Goal: Information Seeking & Learning: Learn about a topic

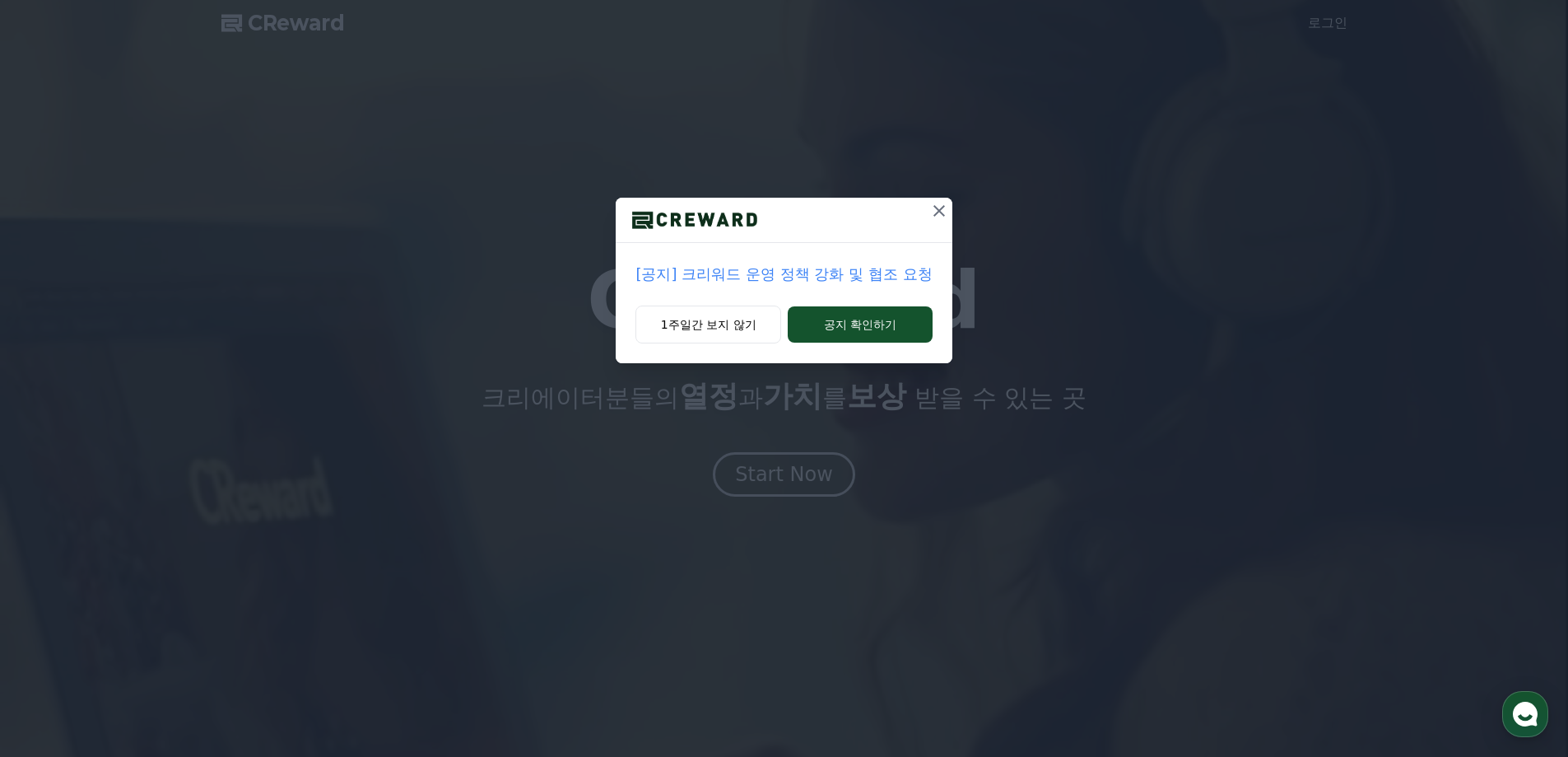
click at [791, 277] on p "[공지] 크리워드 운영 정책 강화 및 협조 요청" at bounding box center [783, 274] width 296 height 23
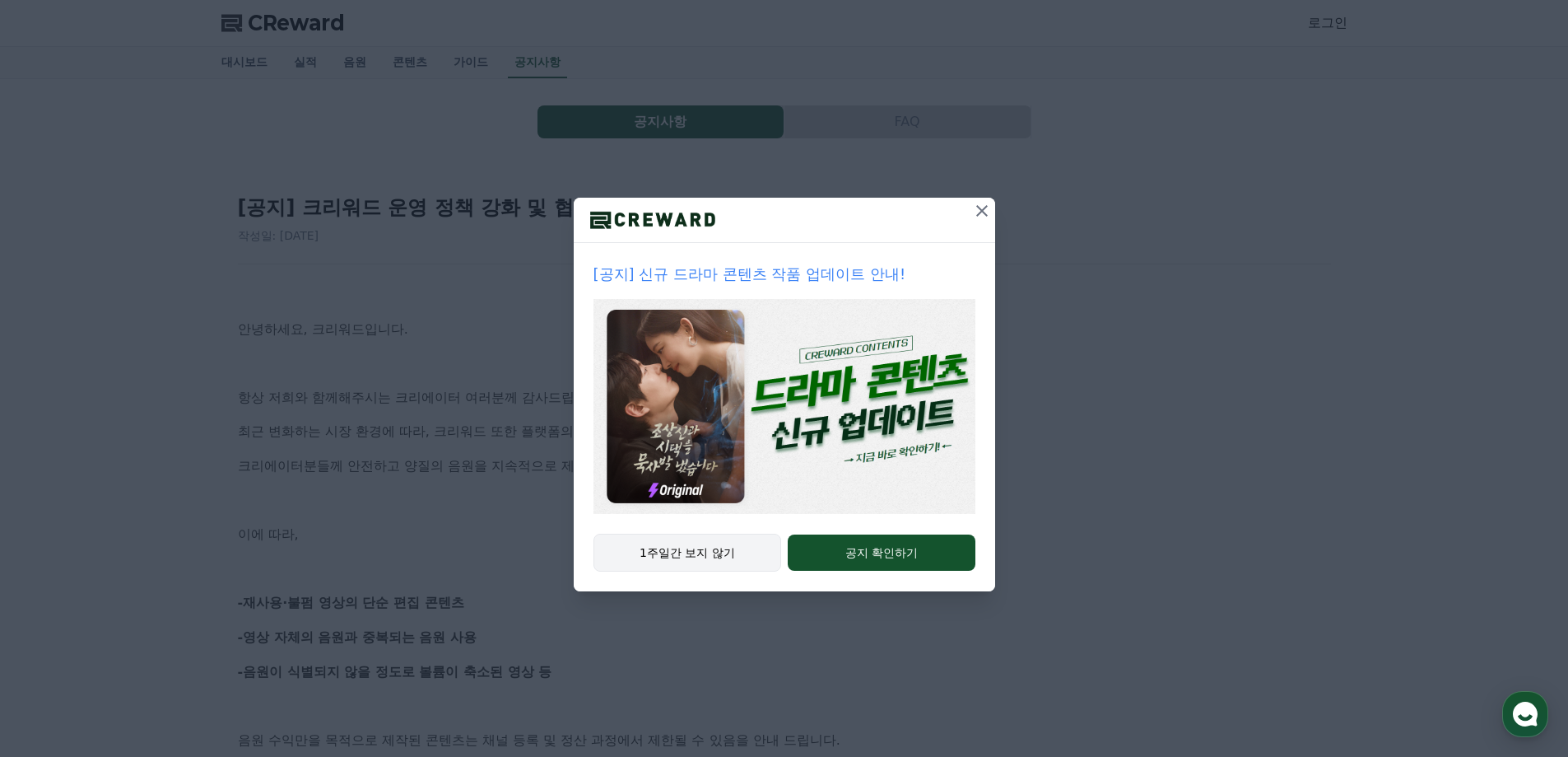
click at [678, 554] on button "1주일간 보지 않기" at bounding box center [688, 552] width 188 height 37
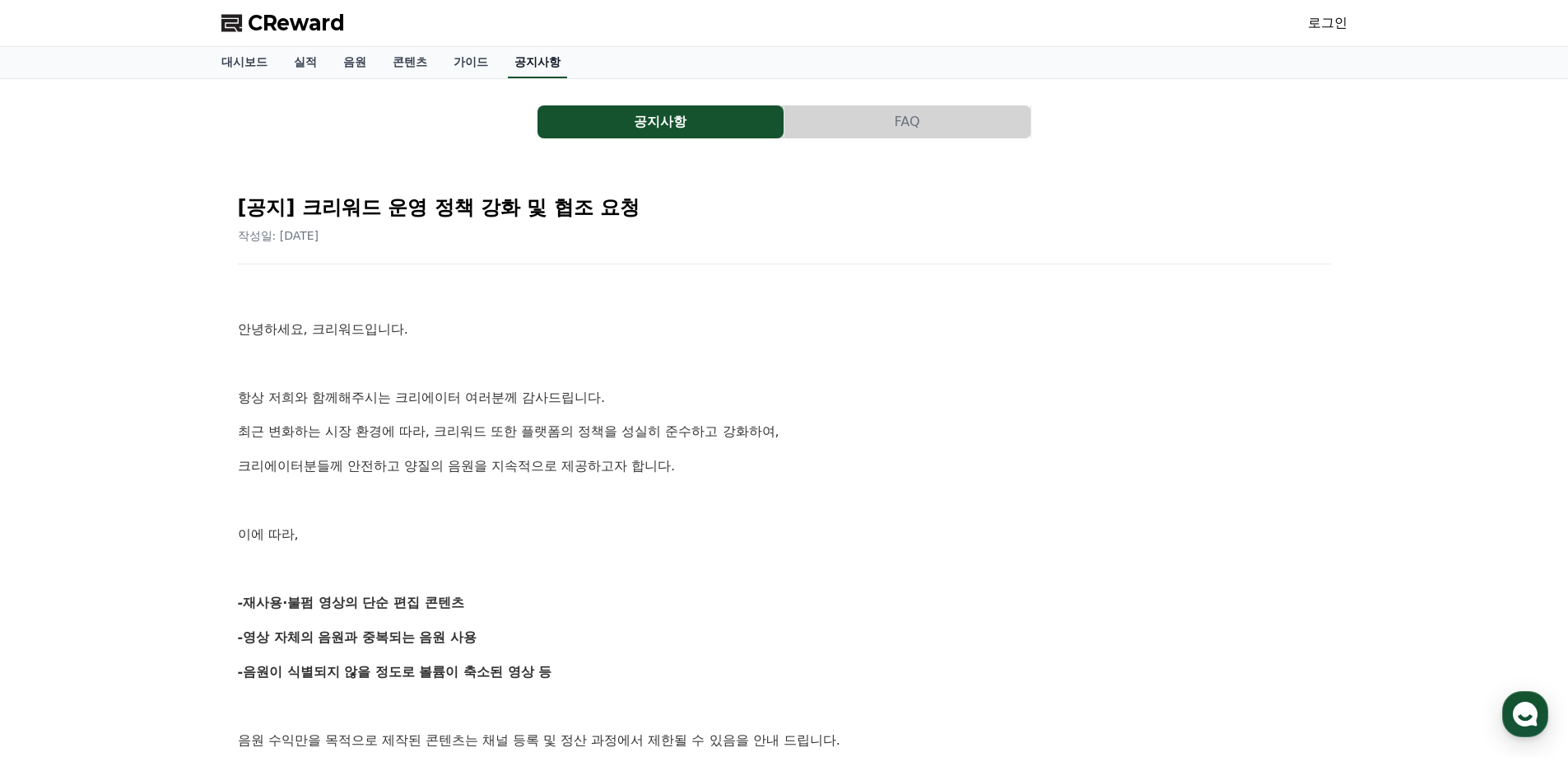
click at [538, 66] on link "공지사항" at bounding box center [537, 62] width 59 height 31
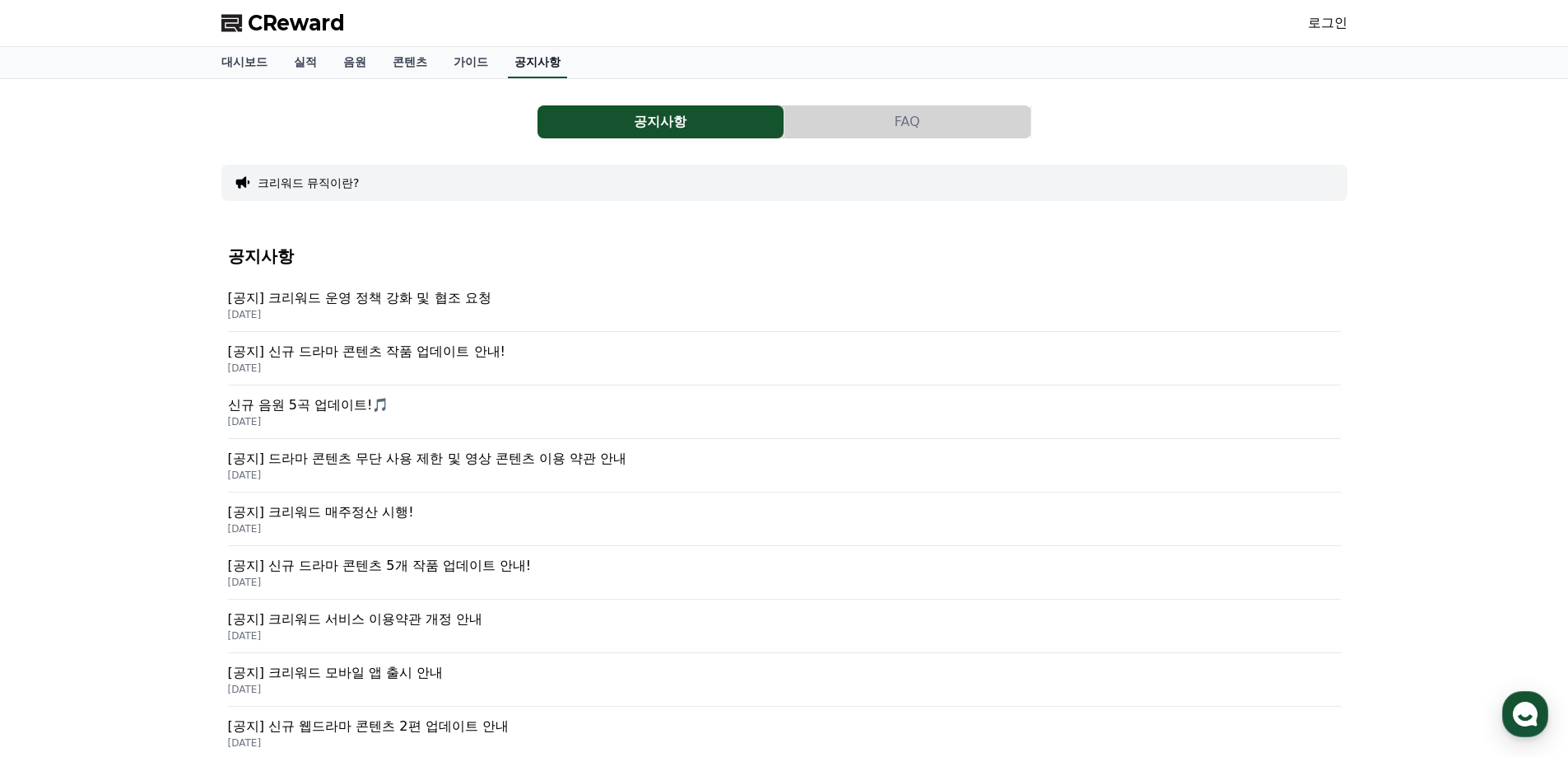
click at [538, 66] on link "공지사항" at bounding box center [537, 62] width 59 height 31
click at [418, 303] on p "[공지] 크리워드 운영 정책 강화 및 협조 요청" at bounding box center [784, 298] width 1113 height 20
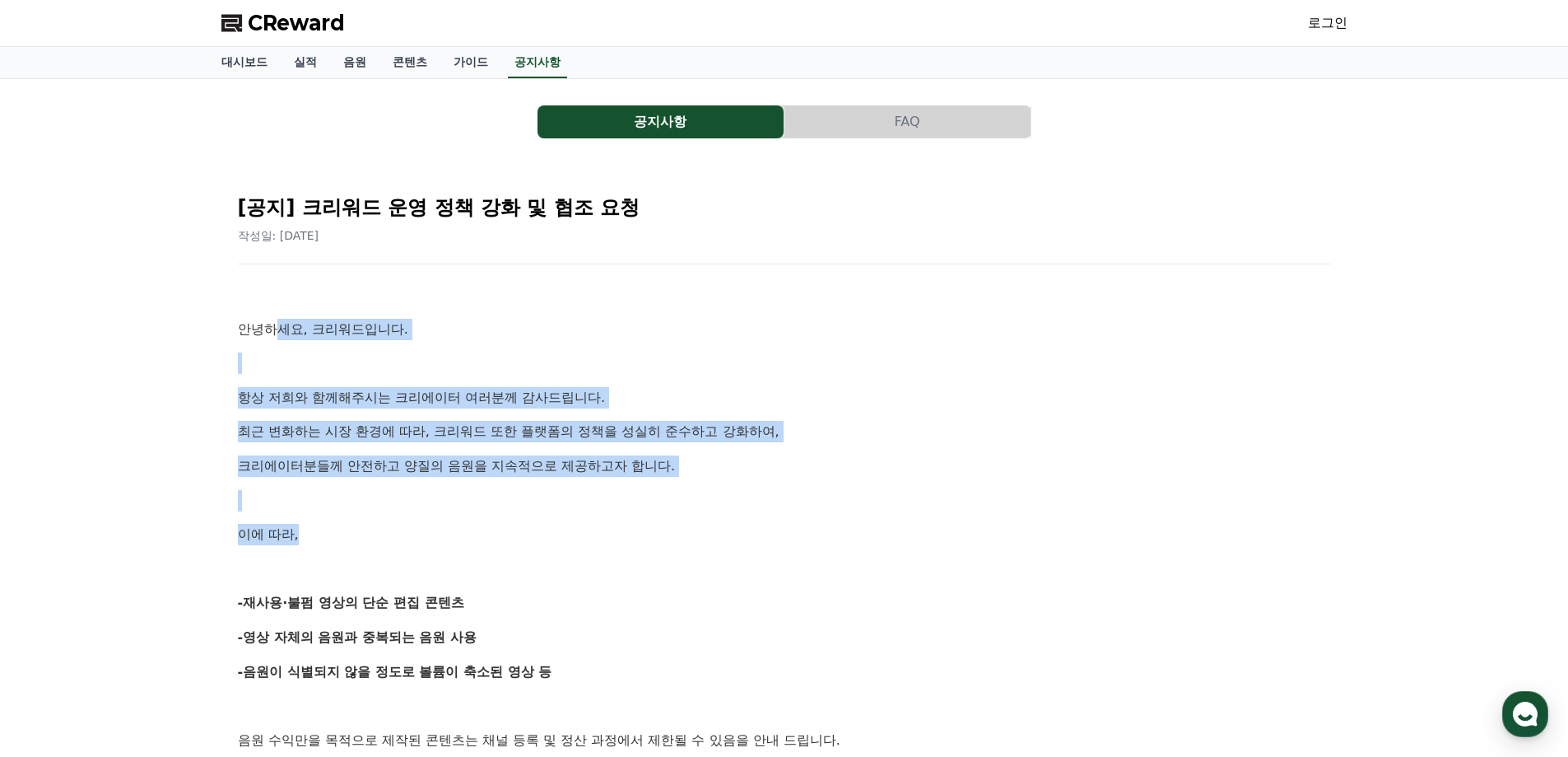
drag, startPoint x: 287, startPoint y: 343, endPoint x: 744, endPoint y: 547, distance: 500.5
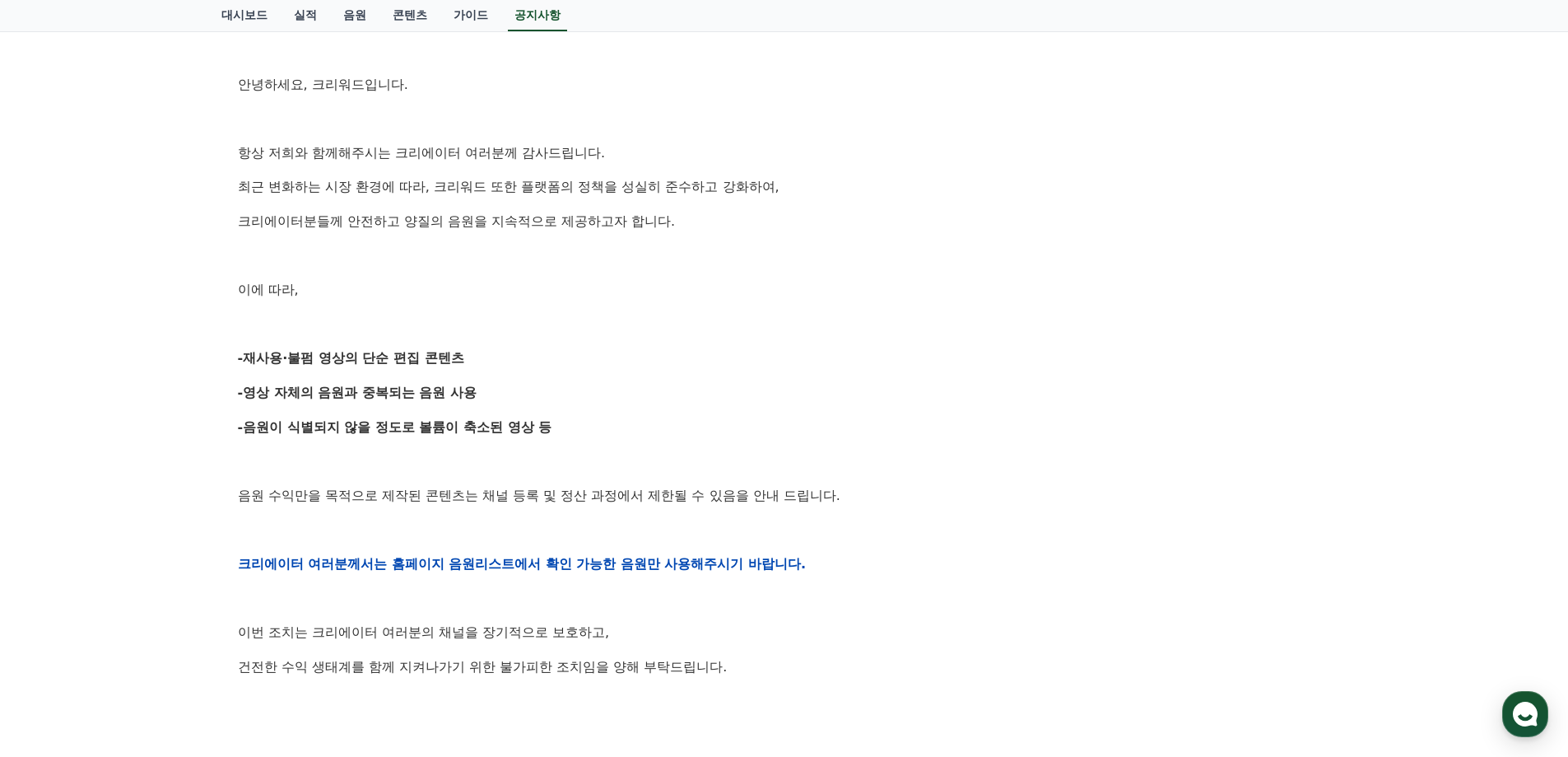
scroll to position [247, 0]
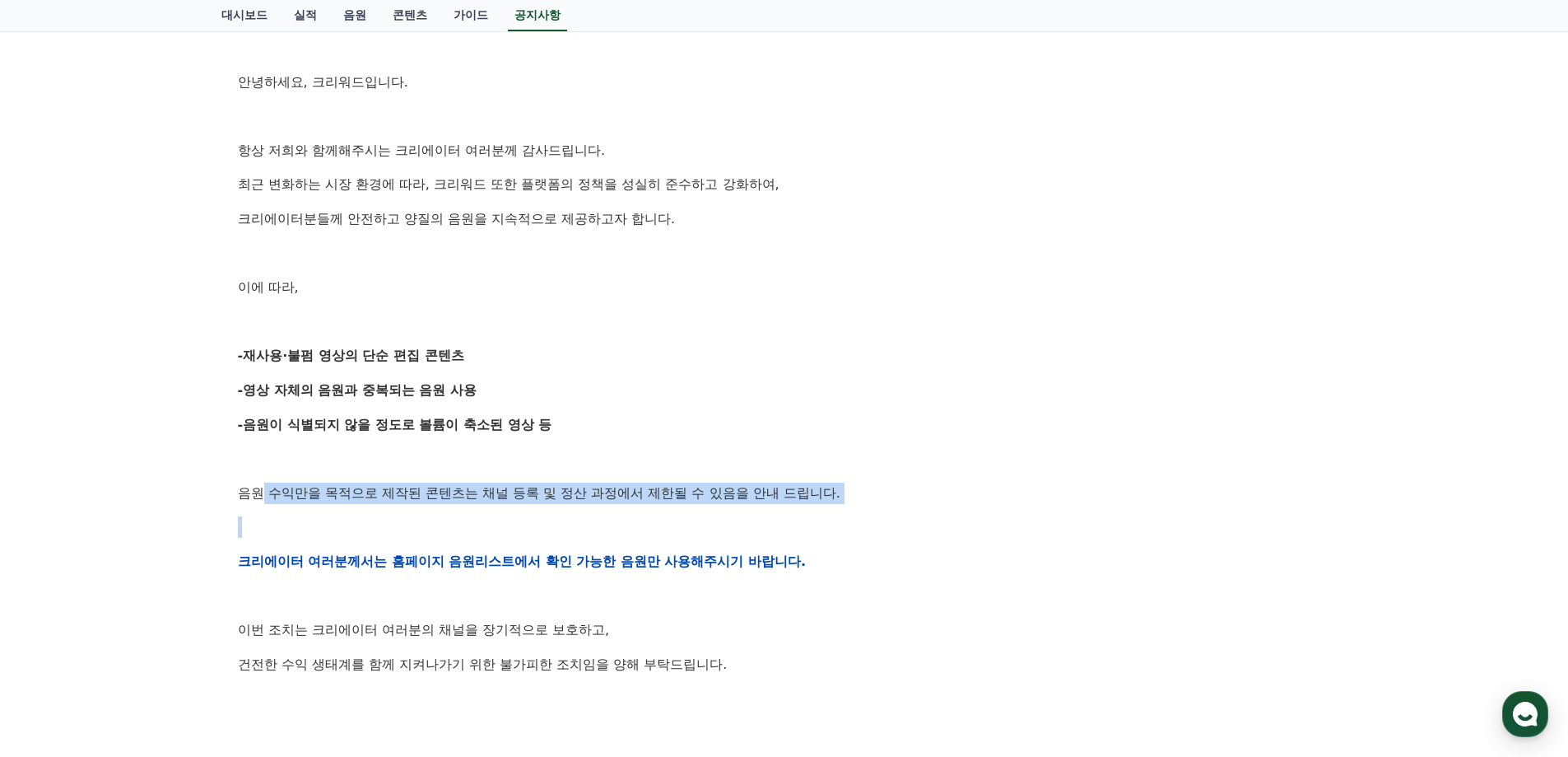
drag, startPoint x: 258, startPoint y: 486, endPoint x: 866, endPoint y: 525, distance: 609.2
click at [839, 522] on div "안녕하세요, 크리워드입니다. 항상 저희와 함께해주시는 크리에이터 여러분께 감사드립니다. 최근 변화하는 시장 환경에 따라, 크리워드 또한 플랫폼…" at bounding box center [784, 561] width 1093 height 1048
click at [866, 525] on p at bounding box center [784, 527] width 1093 height 22
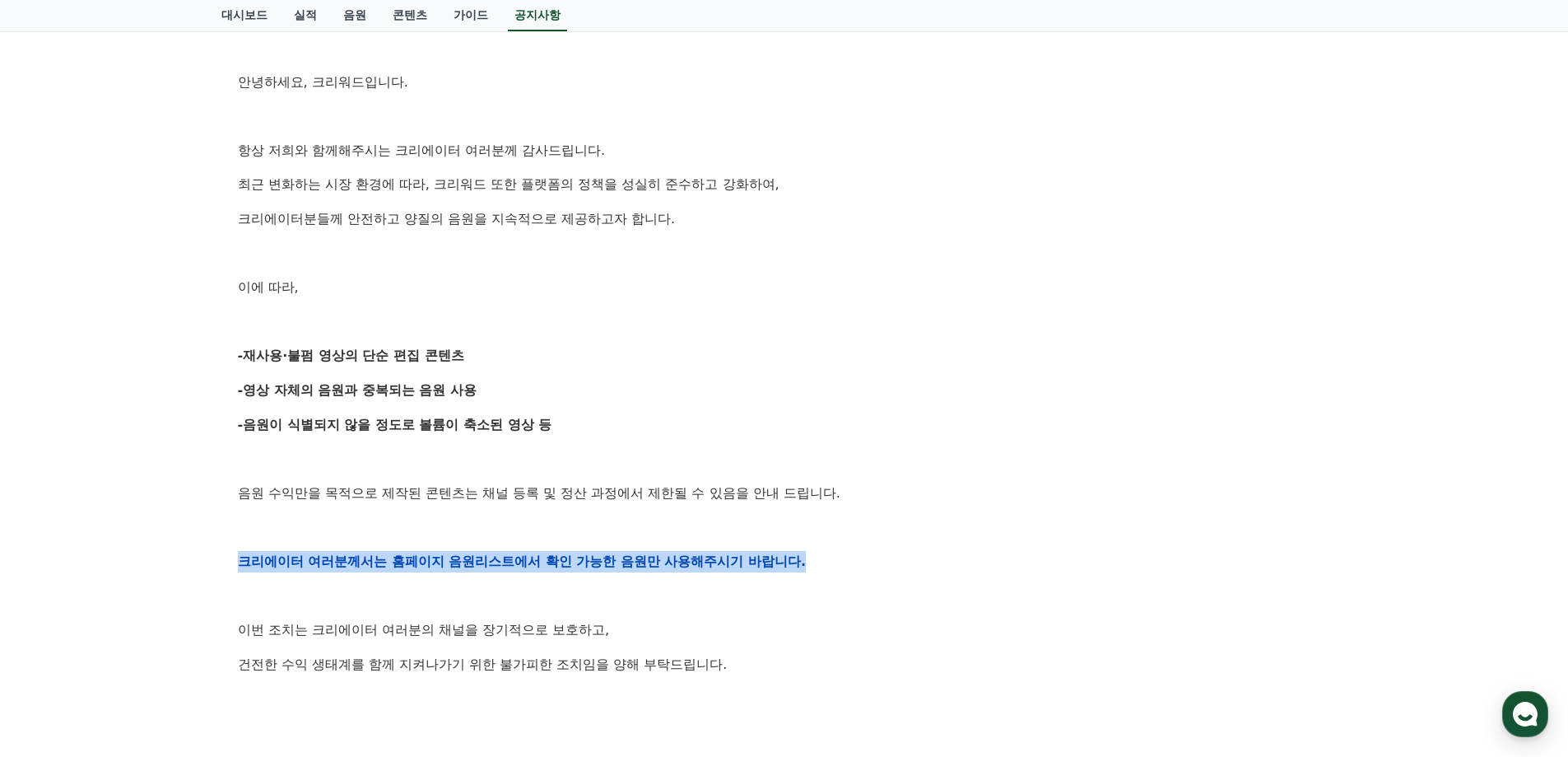
drag, startPoint x: 341, startPoint y: 557, endPoint x: 855, endPoint y: 561, distance: 514.0
click at [843, 562] on div "[공지] 크리워드 운영 정책 강화 및 협조 요청 작성일: 2025-09-15 안녕하세요, 크리워드입니다. 항상 저희와 함께해주시는 크리에이터 …" at bounding box center [784, 534] width 1100 height 1207
click at [855, 561] on p "크리에이터 여러분께서는 홈페이지 음원리스트에서 확인 가능한 음원만 사용해주시기 바랍니다." at bounding box center [784, 561] width 1093 height 22
drag, startPoint x: 785, startPoint y: 560, endPoint x: 268, endPoint y: 557, distance: 517.0
click at [270, 557] on p "크리에이터 여러분께서는 홈페이지 음원리스트에서 확인 가능한 음원만 사용해주시기 바랍니다." at bounding box center [784, 561] width 1093 height 22
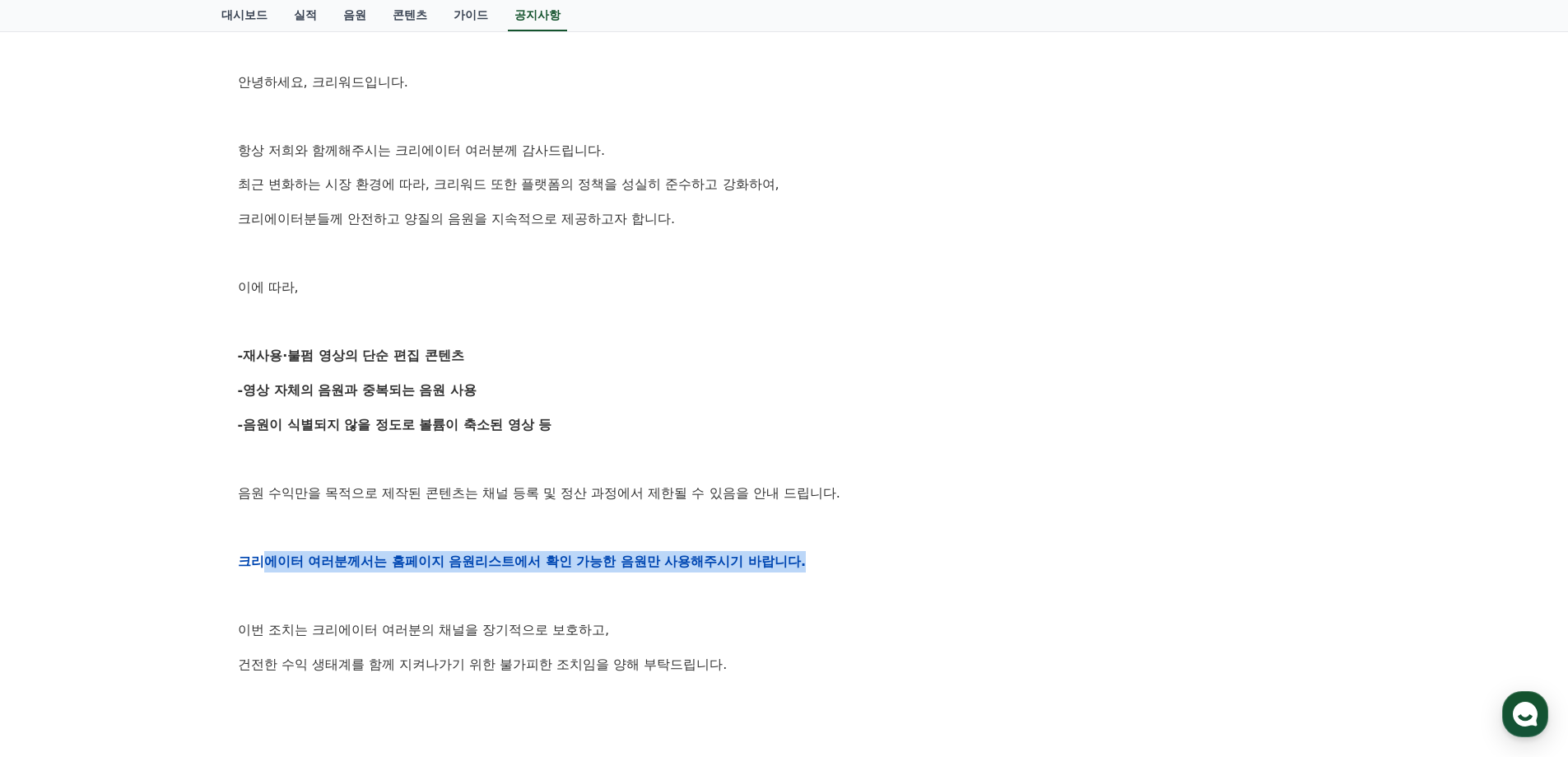
click at [268, 557] on strong "크리에이터 여러분께서는 홈페이지 음원리스트에서 확인 가능한 음원만 사용해주시기 바랍니다." at bounding box center [522, 561] width 569 height 16
drag, startPoint x: 255, startPoint y: 557, endPoint x: 695, endPoint y: 571, distance: 440.2
click at [688, 571] on p "크리에이터 여러분께서는 홈페이지 음원리스트에서 확인 가능한 음원만 사용해주시기 바랍니다." at bounding box center [784, 561] width 1093 height 22
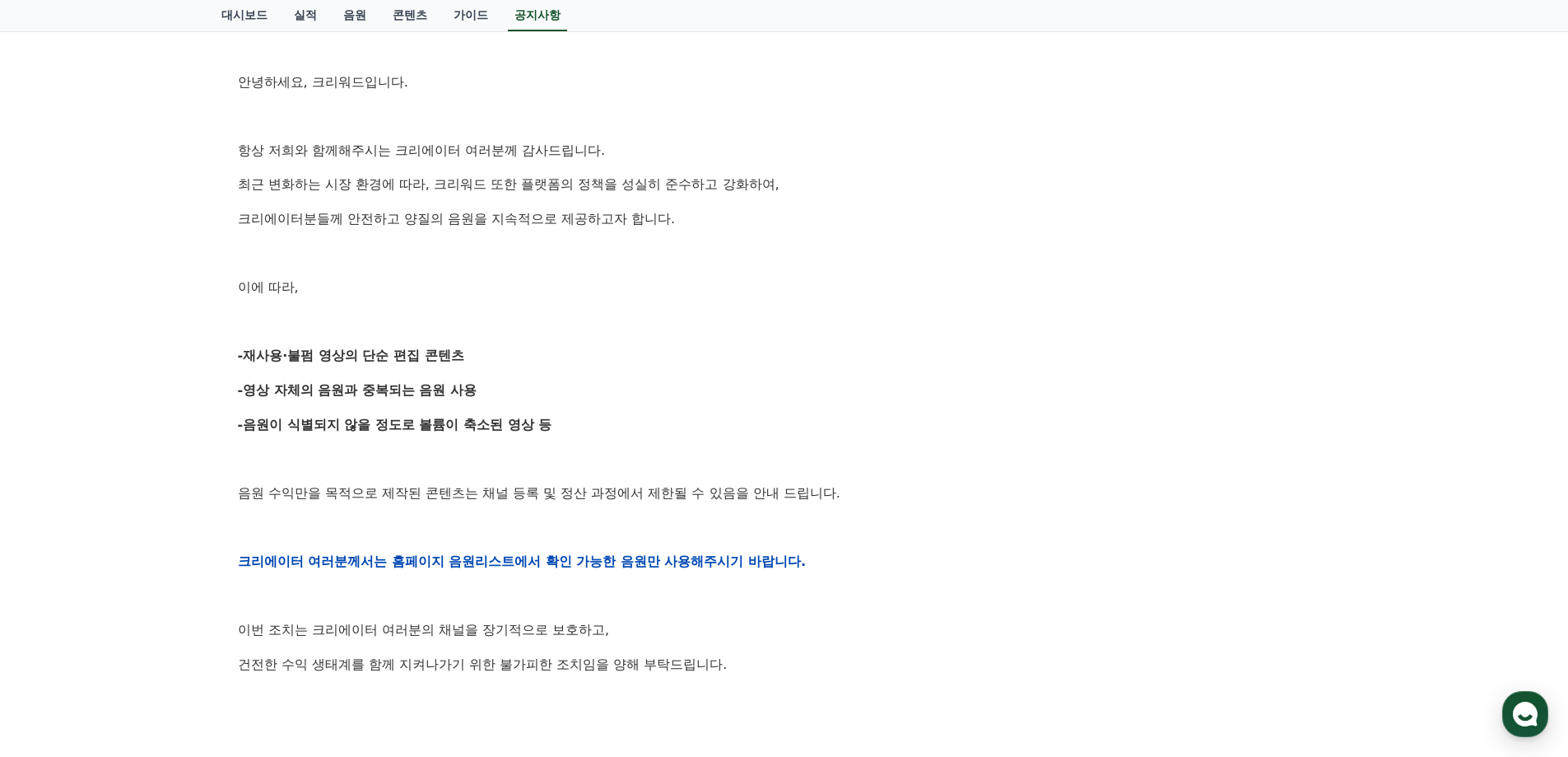
click at [815, 576] on div "안녕하세요, 크리워드입니다. 항상 저희와 함께해주시는 크리에이터 여러분께 감사드립니다. 최근 변화하는 시장 환경에 따라, 크리워드 또한 플랫폼…" at bounding box center [784, 561] width 1093 height 1048
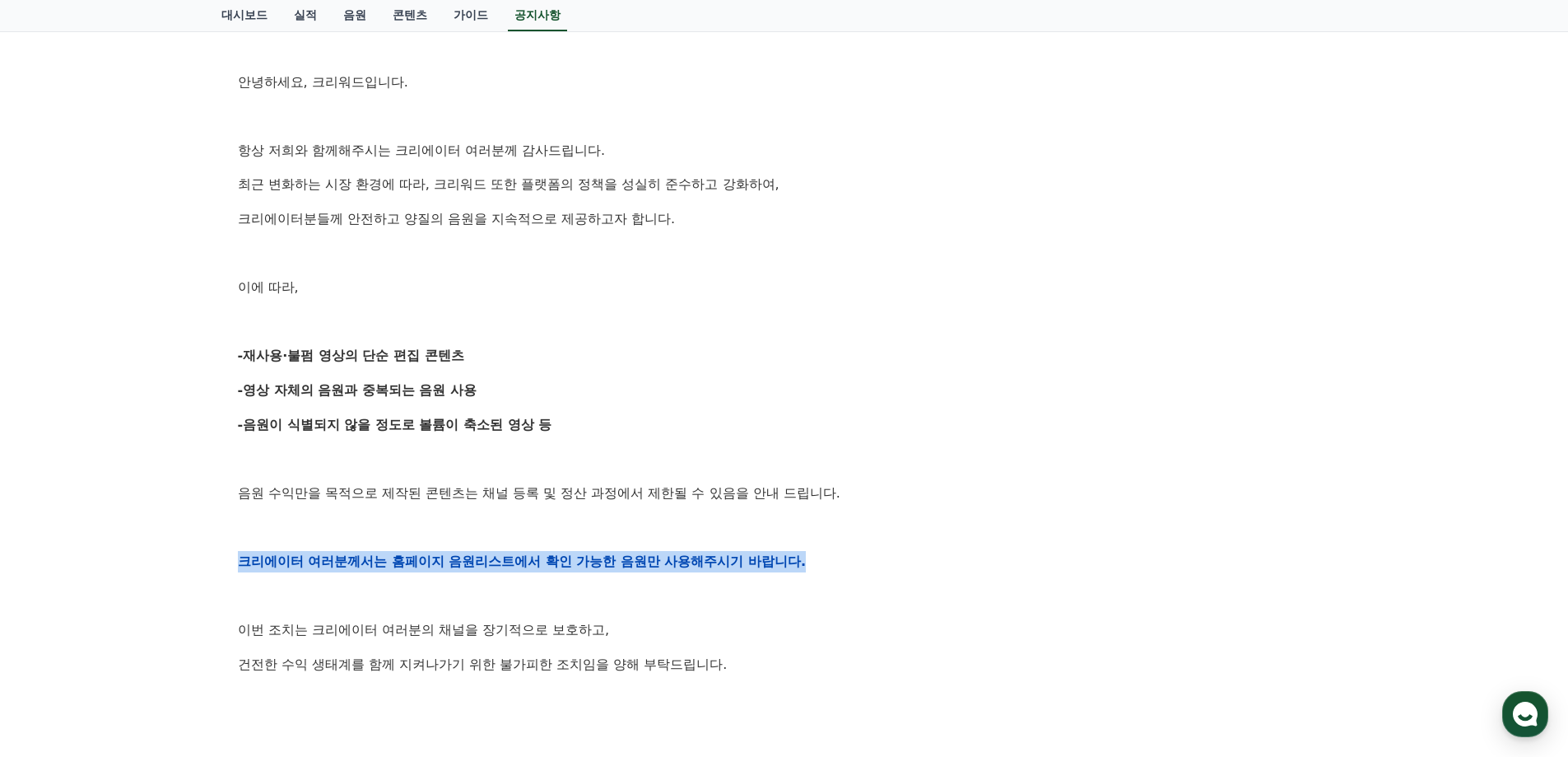
drag, startPoint x: 766, startPoint y: 565, endPoint x: 216, endPoint y: 558, distance: 550.0
click at [217, 558] on div "공지사항 FAQ [공지] 크리워드 운영 정책 강화 및 협조 요청 작성일: 2025-09-15 안녕하세요, 크리워드입니다. 항상 저희와 함께해주…" at bounding box center [784, 498] width 1139 height 1319
click at [216, 558] on div "공지사항 FAQ [공지] 크리워드 운영 정책 강화 및 협조 요청 작성일: 2025-09-15 안녕하세요, 크리워드입니다. 항상 저희와 함께해주…" at bounding box center [784, 498] width 1139 height 1319
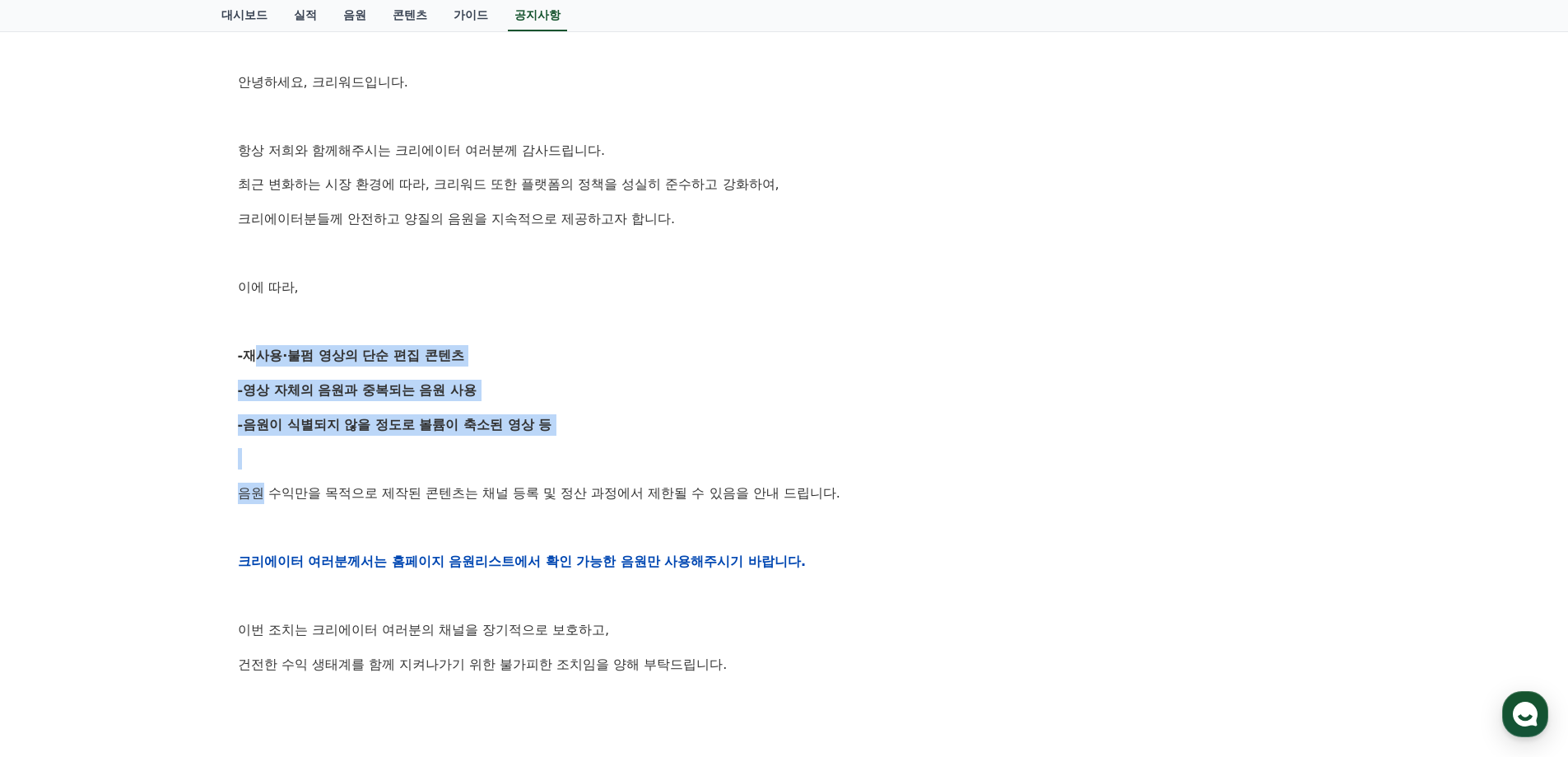
drag, startPoint x: 248, startPoint y: 355, endPoint x: 262, endPoint y: 496, distance: 141.7
click at [262, 496] on div "안녕하세요, 크리워드입니다. 항상 저희와 함께해주시는 크리에이터 여러분께 감사드립니다. 최근 변화하는 시장 환경에 따라, 크리워드 또한 플랫폼…" at bounding box center [784, 561] width 1093 height 1048
click at [262, 496] on p "음원 수익만을 목적으로 제작된 콘텐츠는 채널 등록 및 정산 과정에서 제한될 수 있음을 안내 드립니다." at bounding box center [784, 493] width 1093 height 22
drag, startPoint x: 292, startPoint y: 364, endPoint x: 563, endPoint y: 383, distance: 271.7
click at [479, 377] on div "안녕하세요, 크리워드입니다. 항상 저희와 함께해주시는 크리에이터 여러분께 감사드립니다. 최근 변화하는 시장 환경에 따라, 크리워드 또한 플랫폼…" at bounding box center [784, 561] width 1093 height 1048
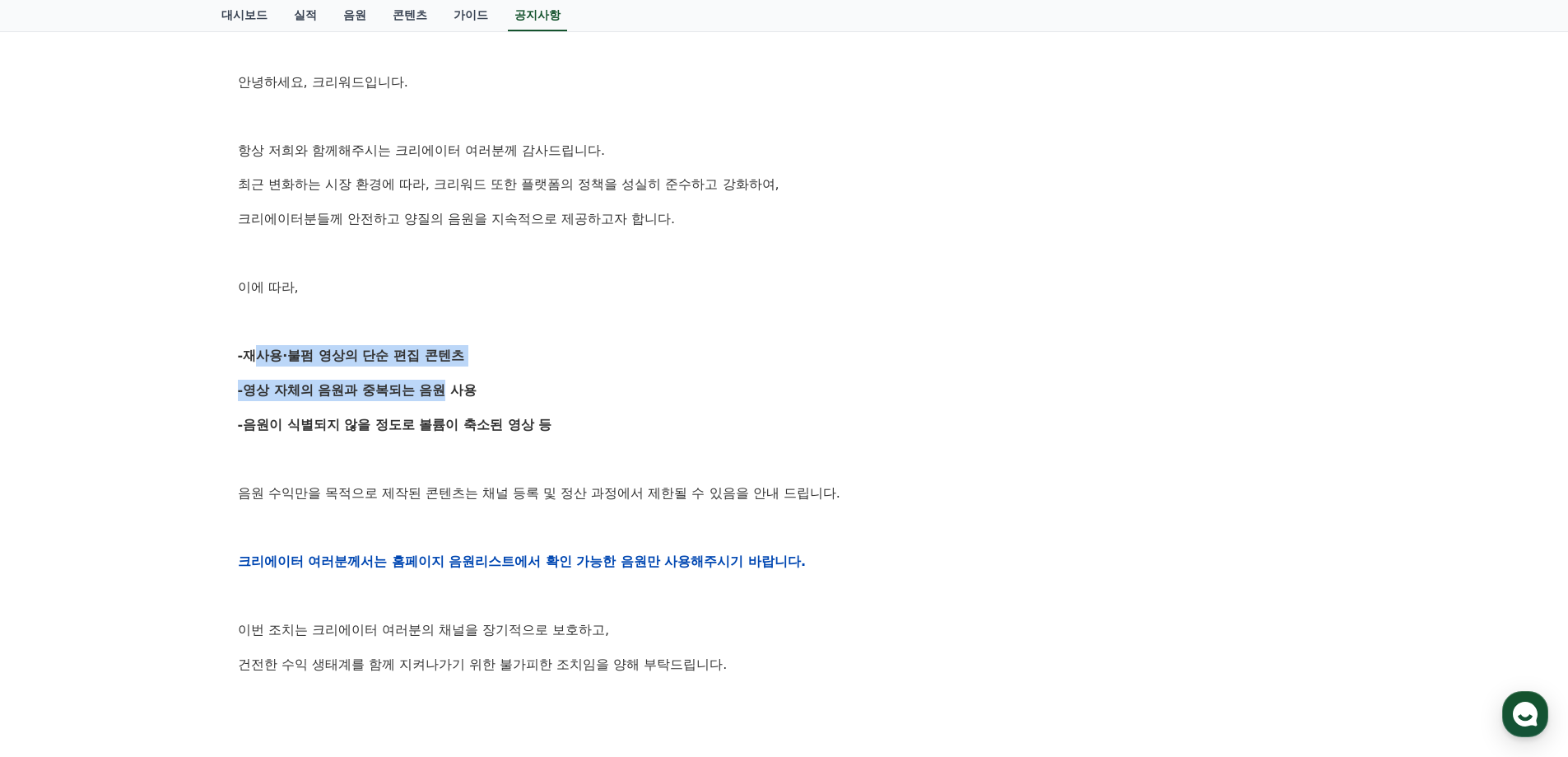
click at [567, 387] on p "-영상 자체의 음원과 중복되는 음원 사용" at bounding box center [784, 390] width 1093 height 22
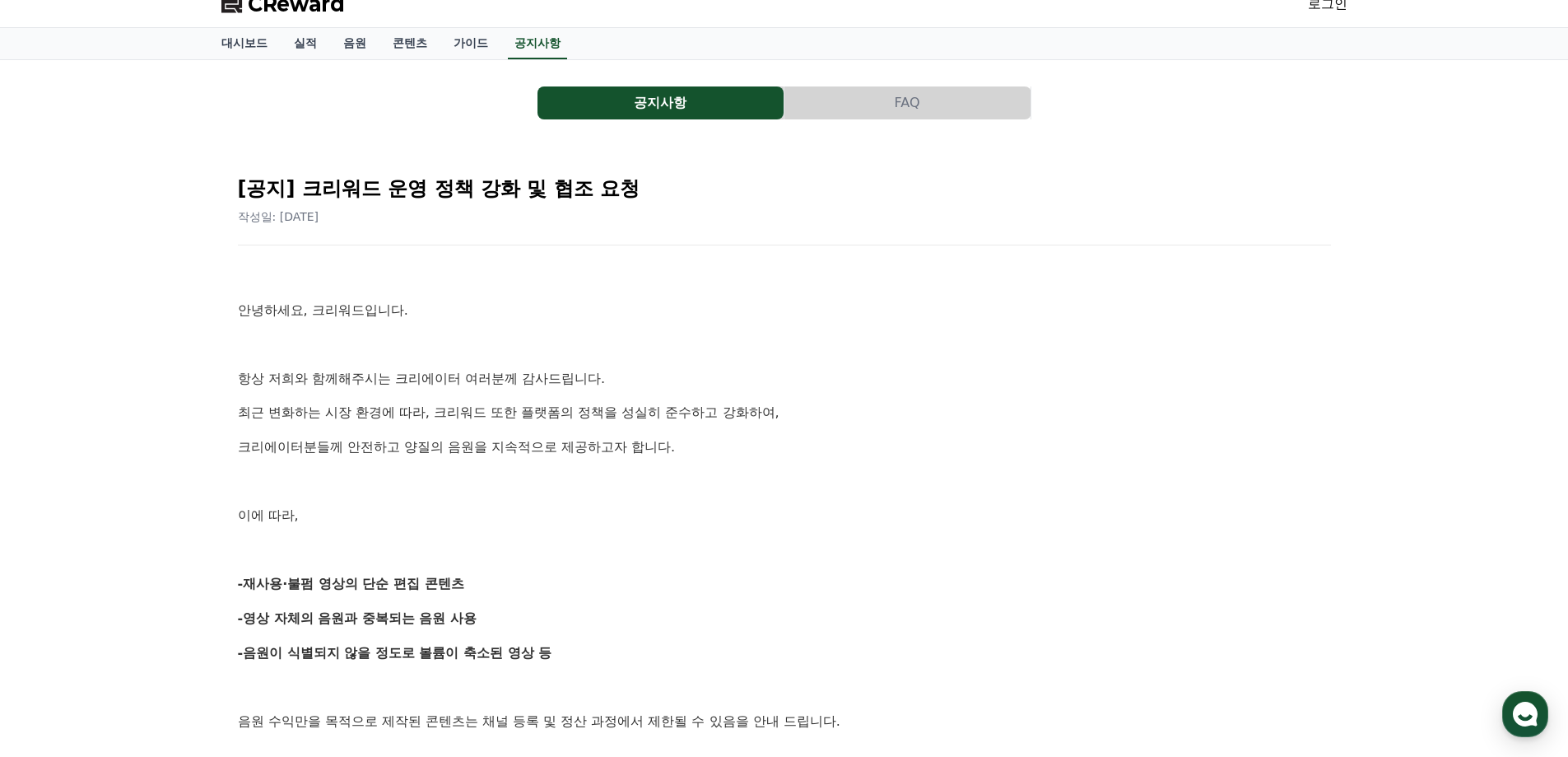
scroll to position [0, 0]
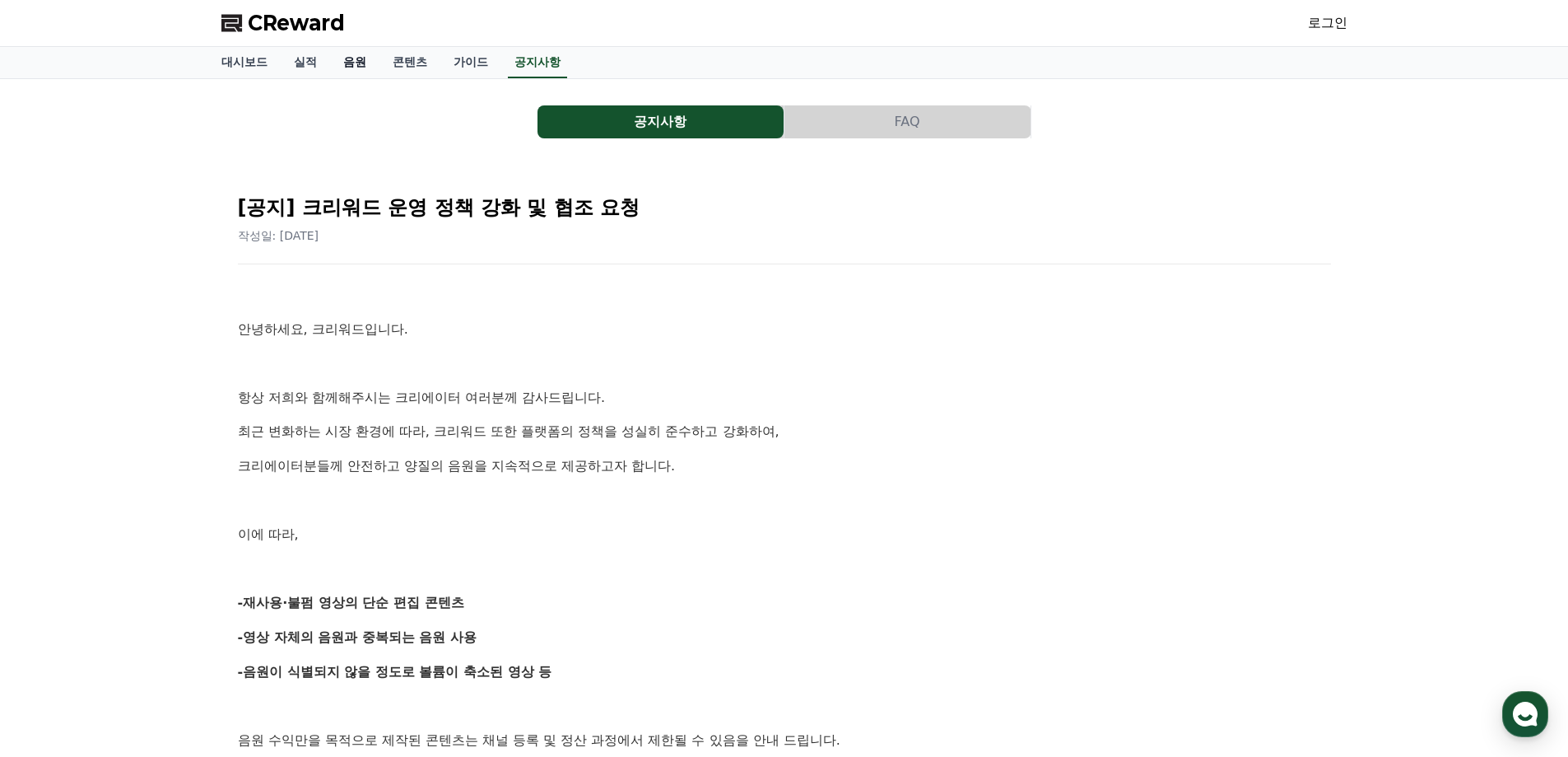
click at [355, 54] on link "음원" at bounding box center [354, 62] width 50 height 31
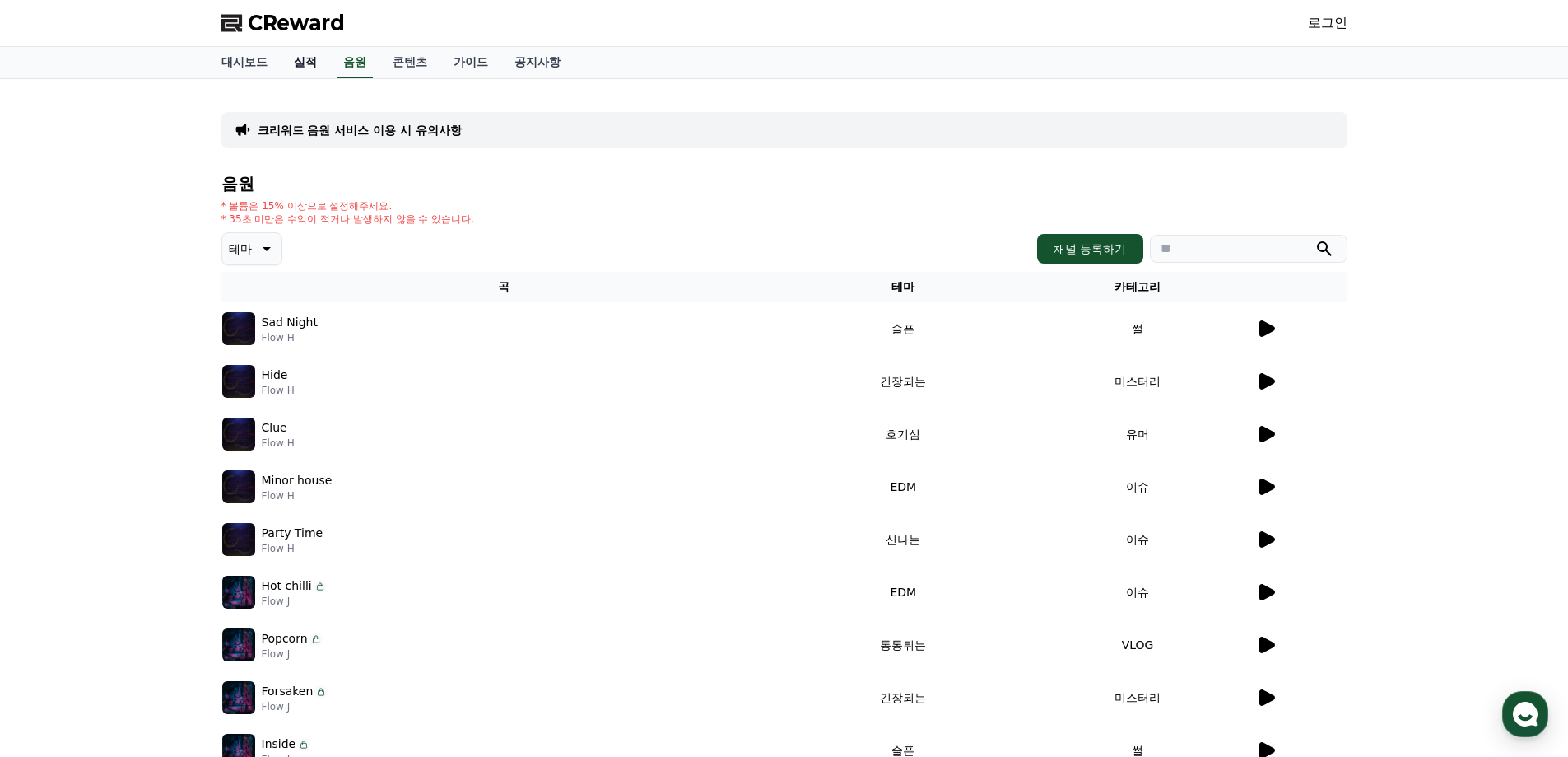
click at [317, 60] on link "실적" at bounding box center [305, 62] width 50 height 31
